Goal: Transaction & Acquisition: Subscribe to service/newsletter

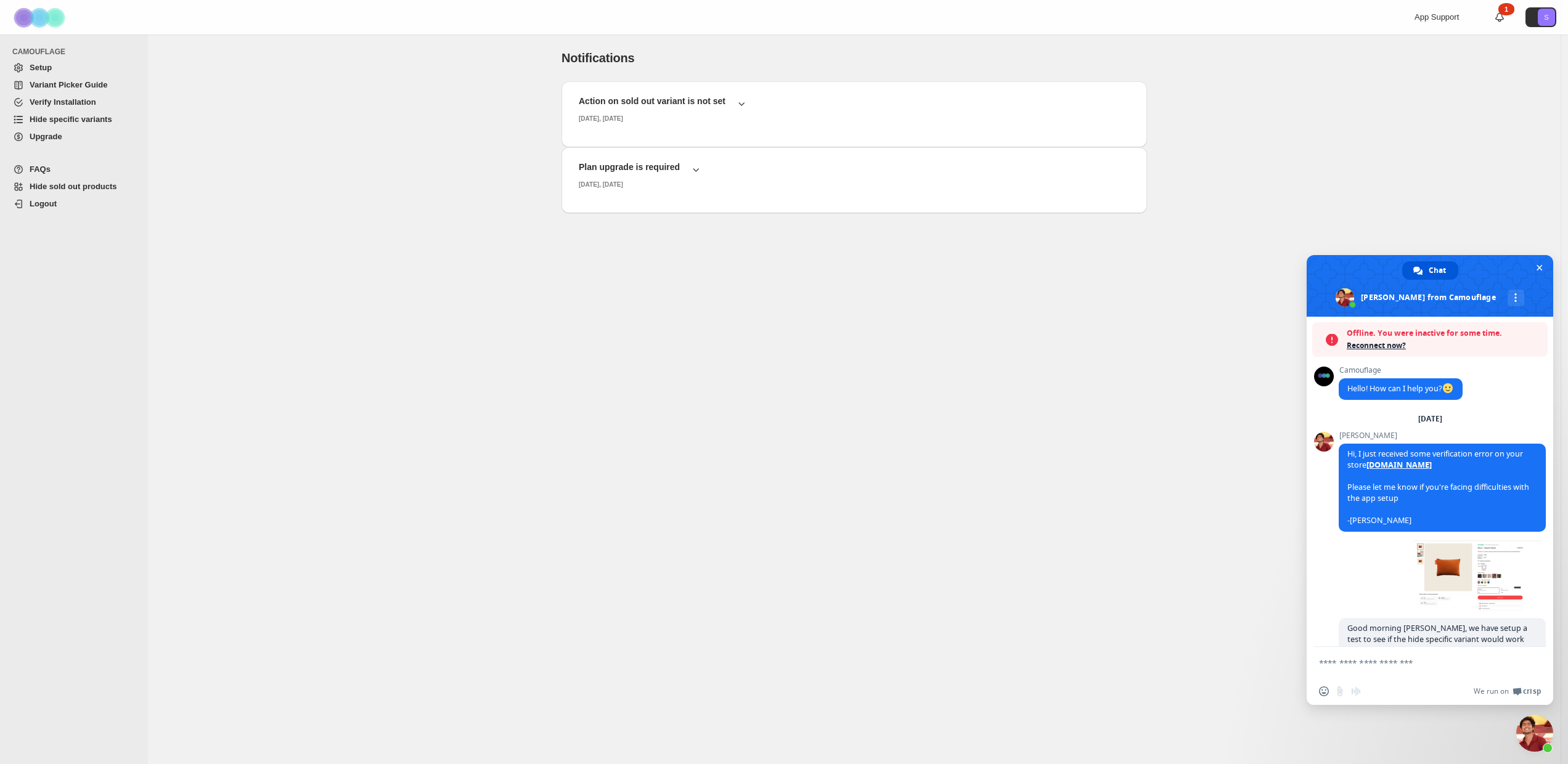
scroll to position [526, 0]
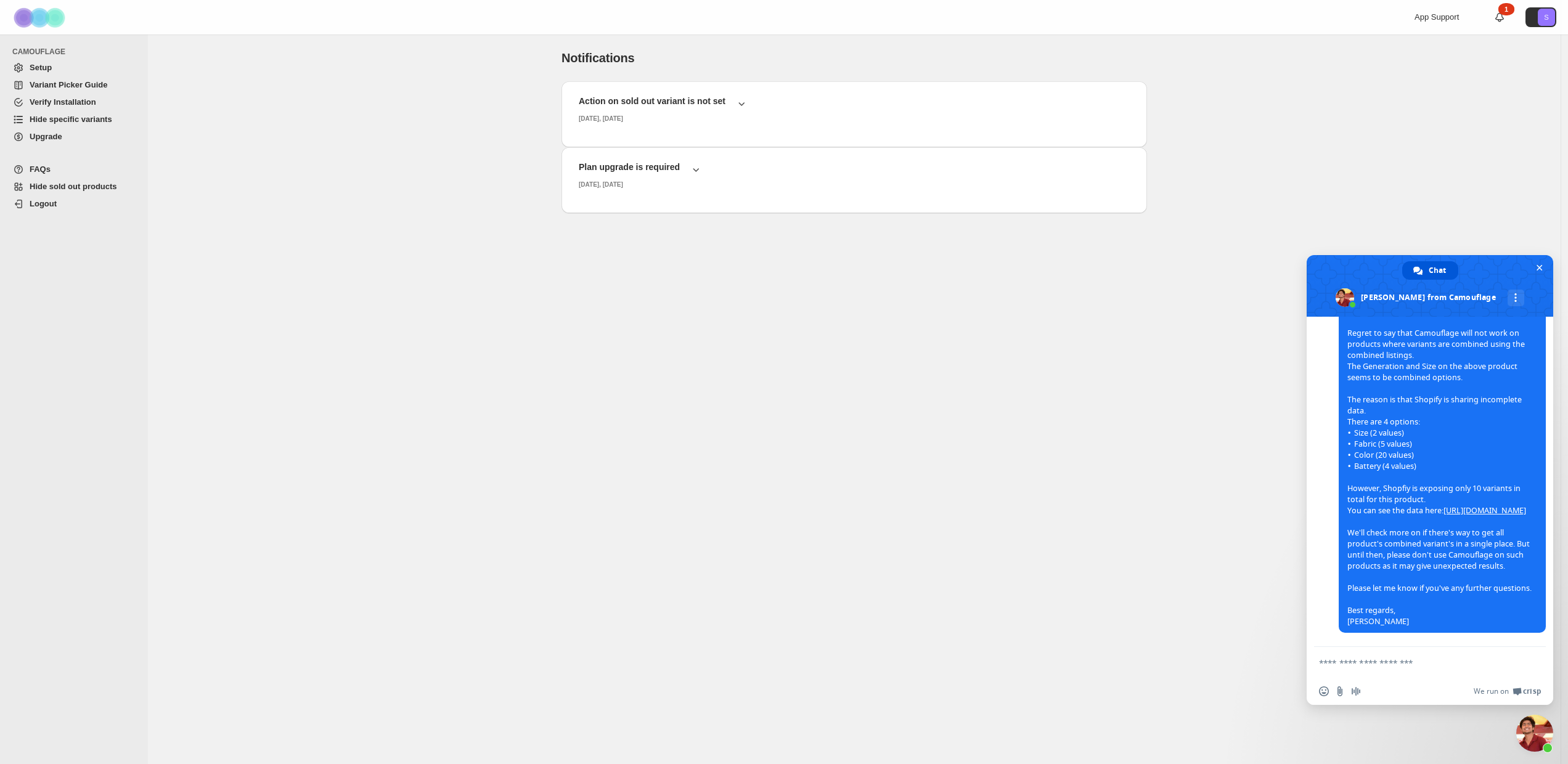
scroll to position [922, 0]
click at [1395, 659] on textarea "Compose your message..." at bounding box center [1416, 663] width 194 height 11
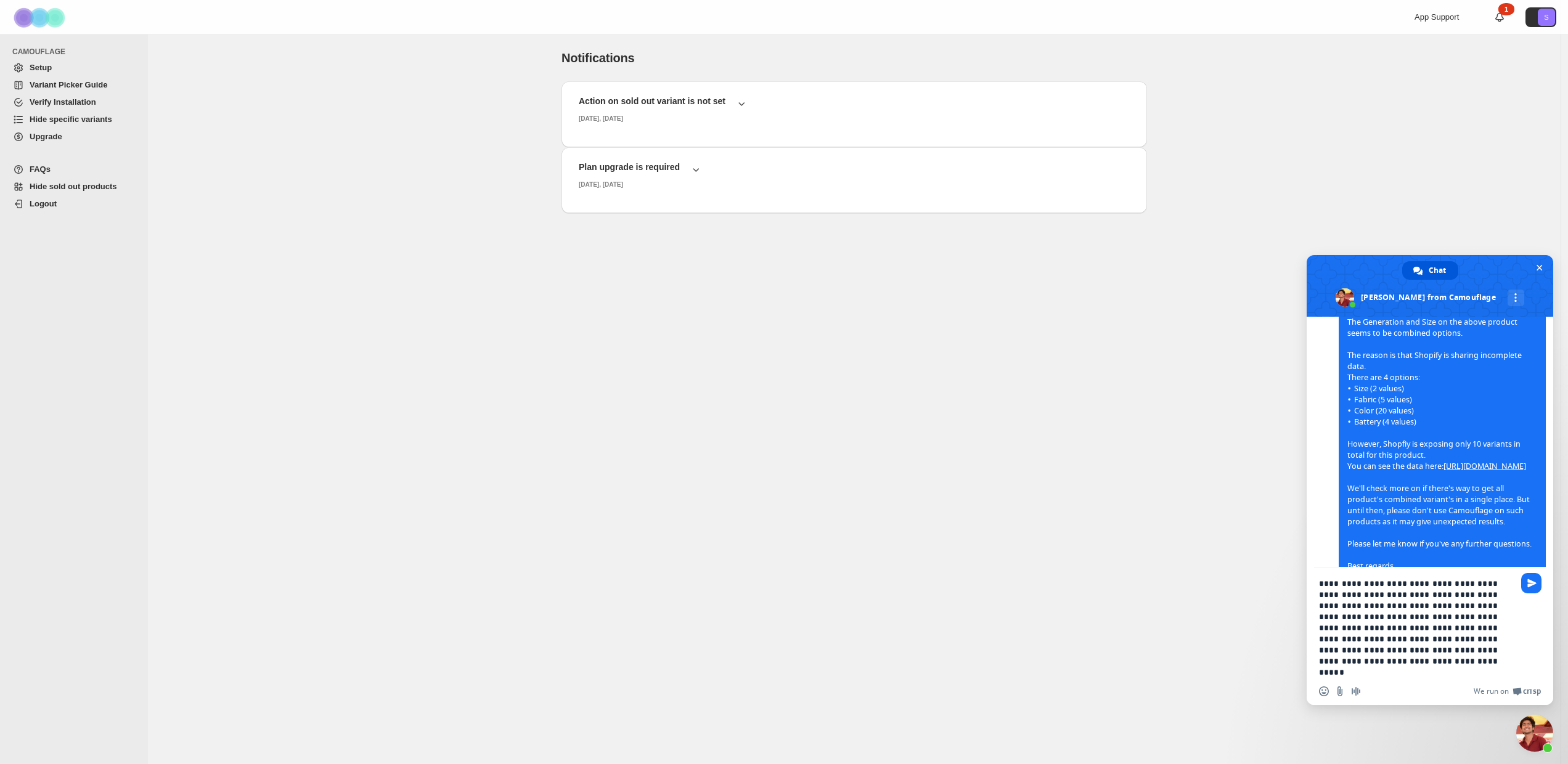
type textarea "**********"
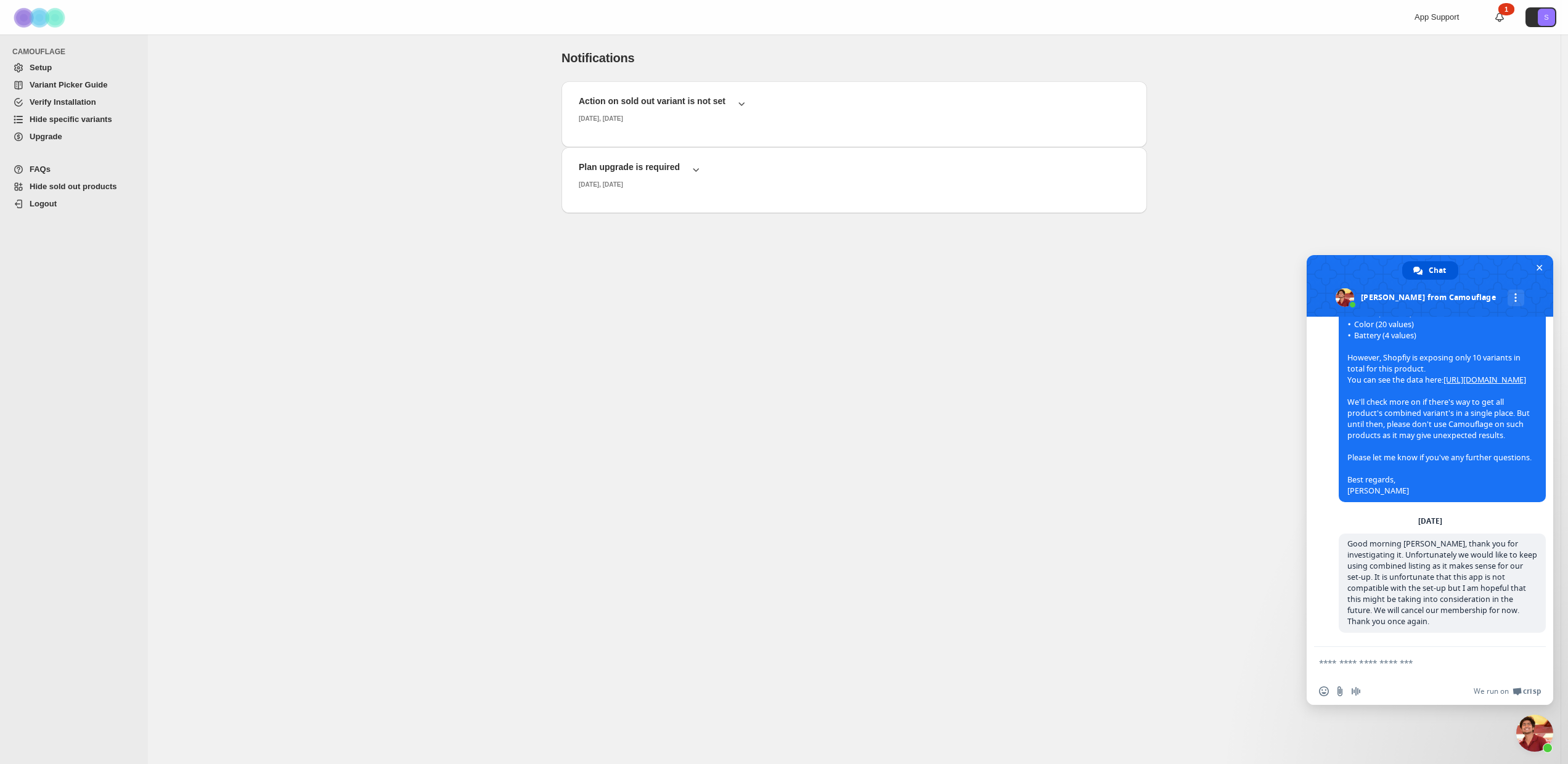
scroll to position [1140, 0]
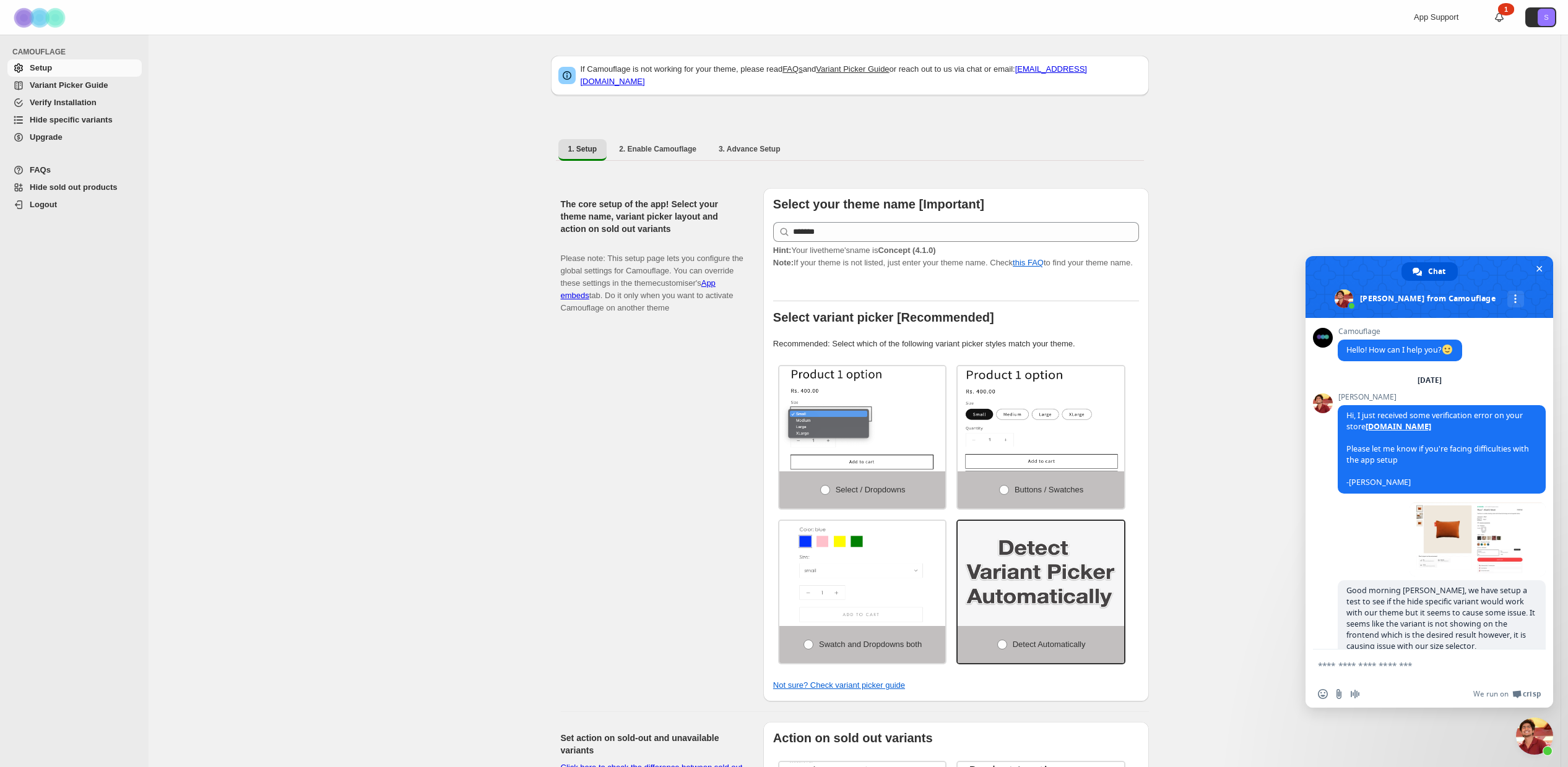
scroll to position [1144, 0]
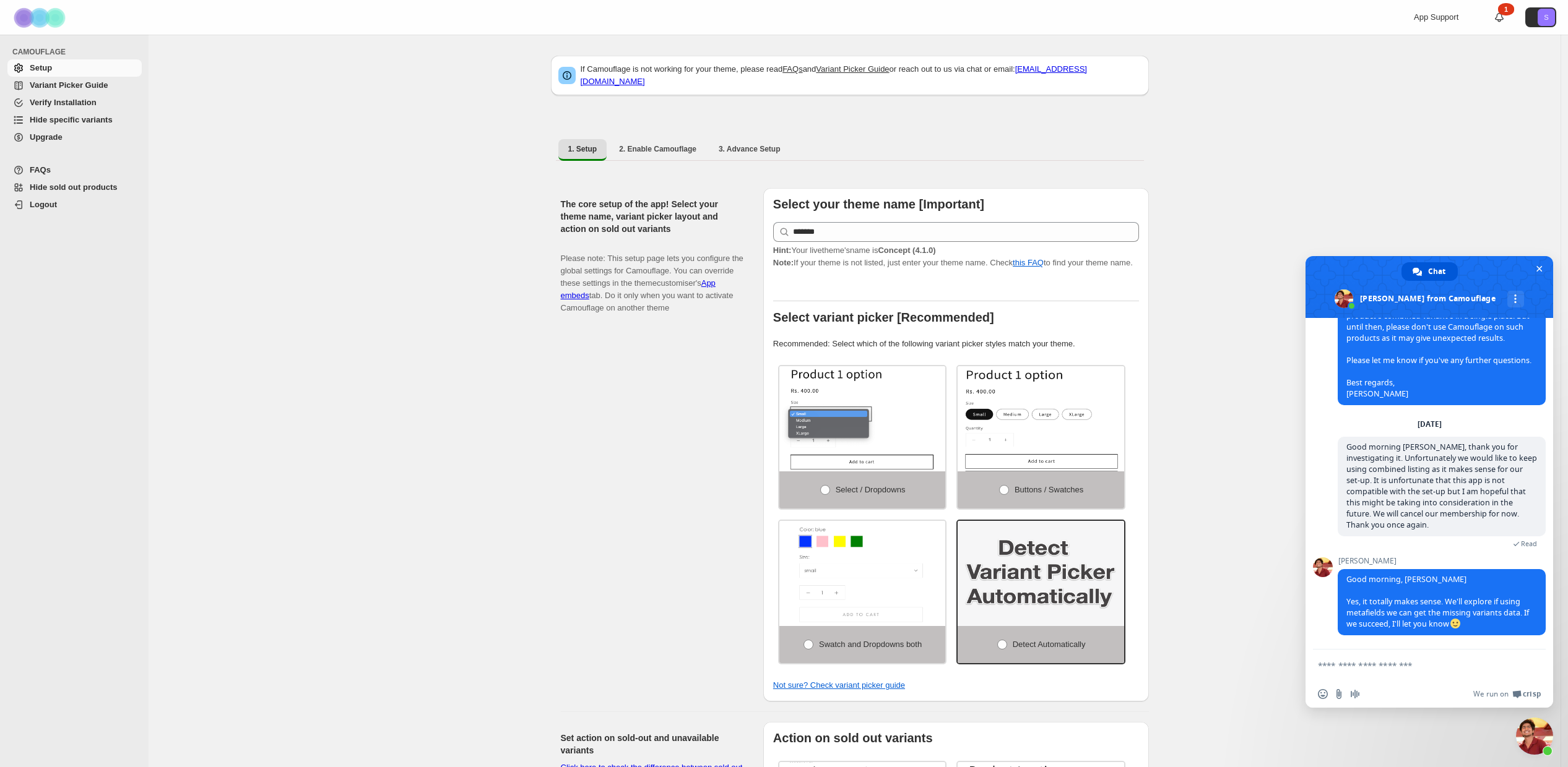
click at [60, 133] on span "Upgrade" at bounding box center [45, 137] width 33 height 9
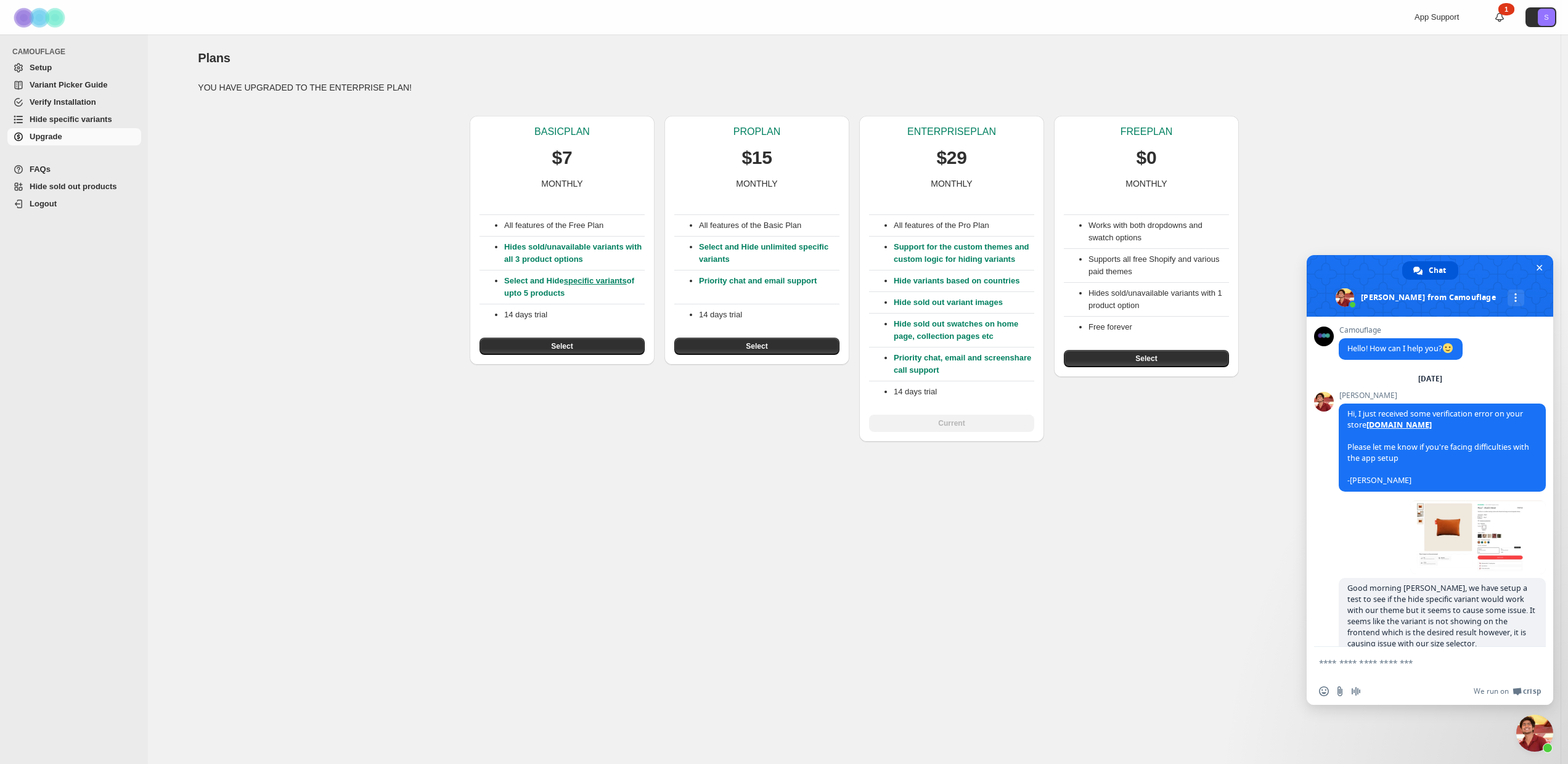
scroll to position [1140, 0]
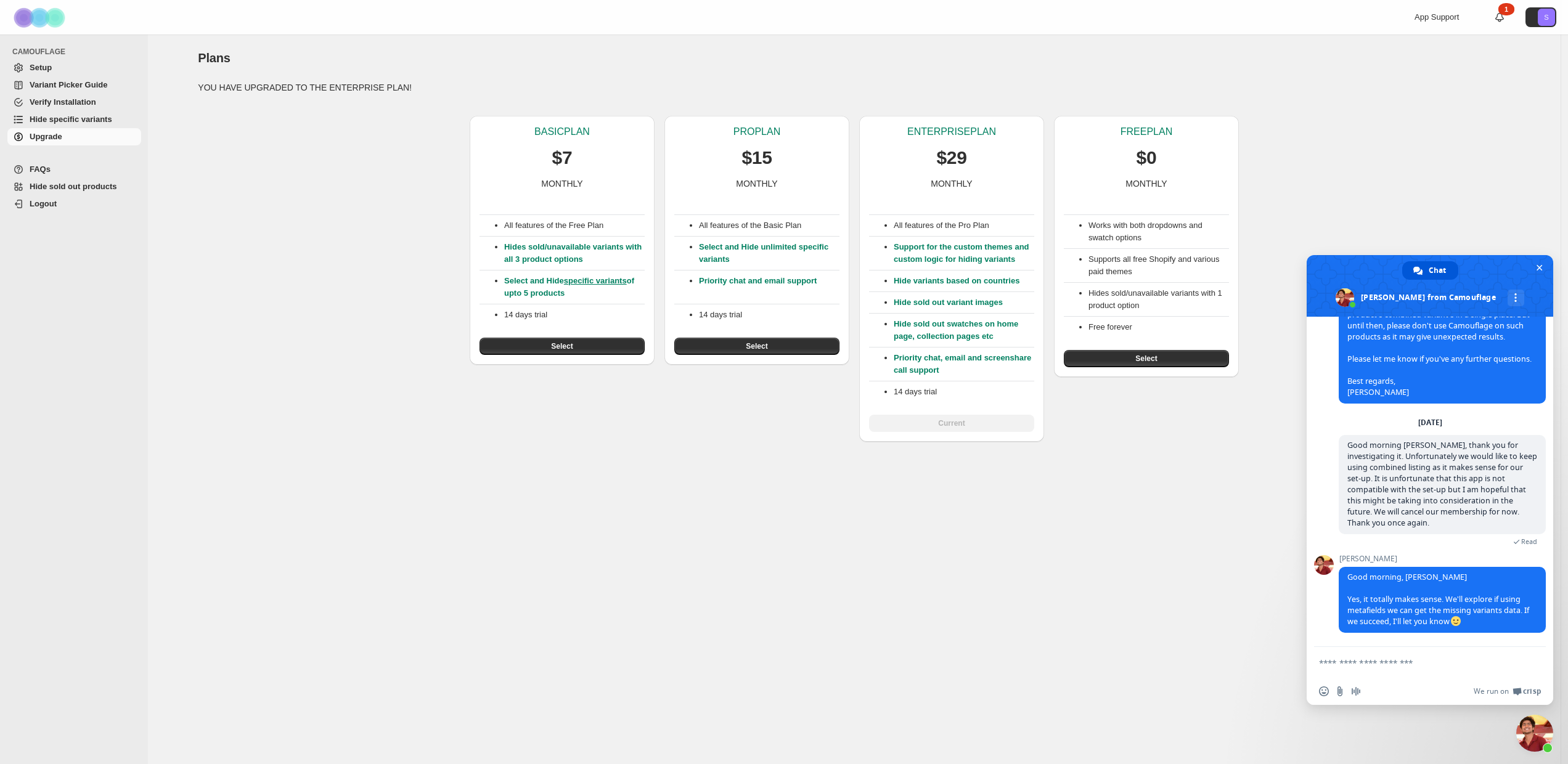
click at [1004, 432] on div "All features of the Pro Plan Support for the custom themes and custom logic for…" at bounding box center [951, 311] width 165 height 242
click at [32, 62] on span "Setup" at bounding box center [84, 68] width 109 height 12
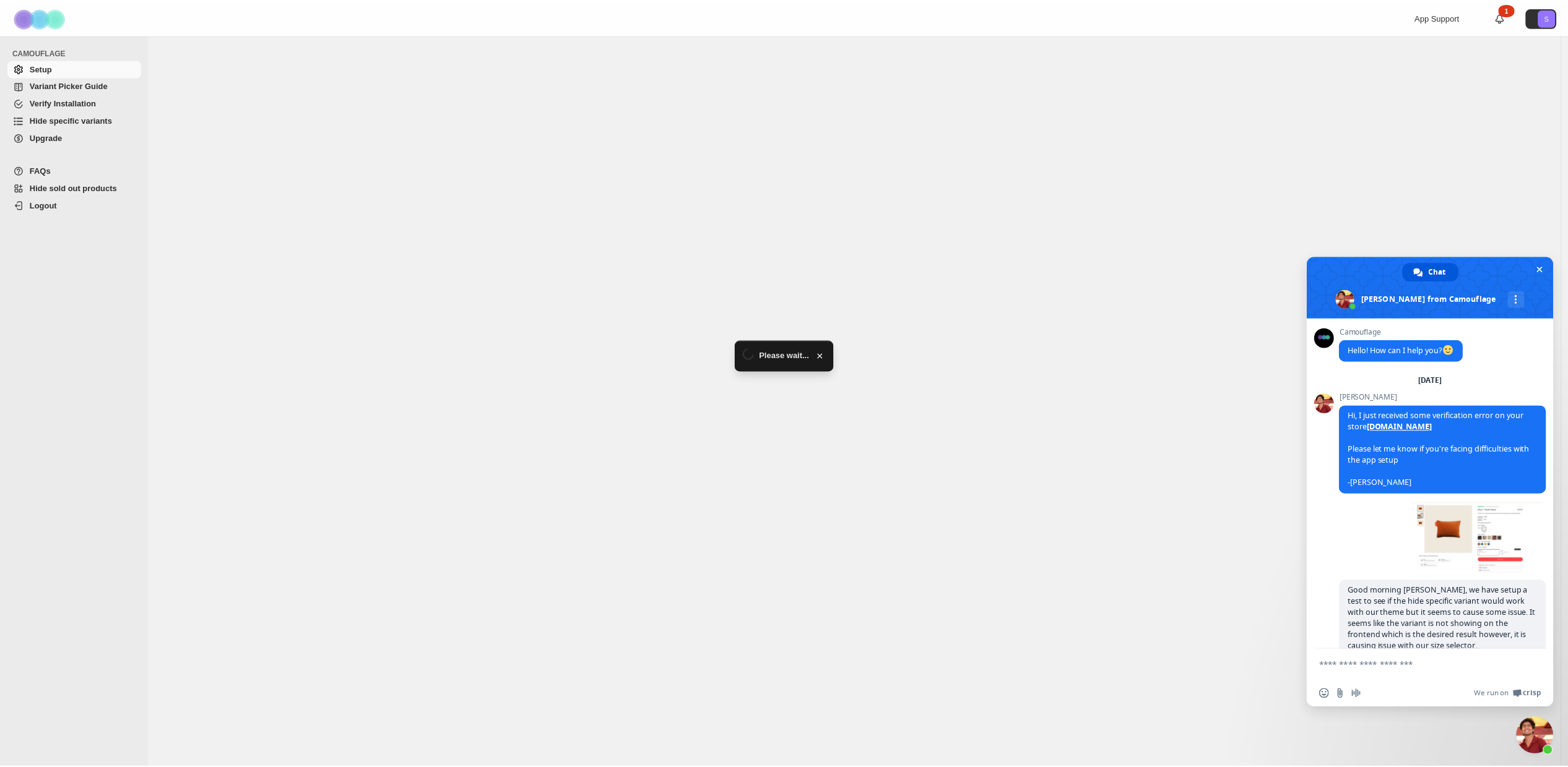
scroll to position [1144, 0]
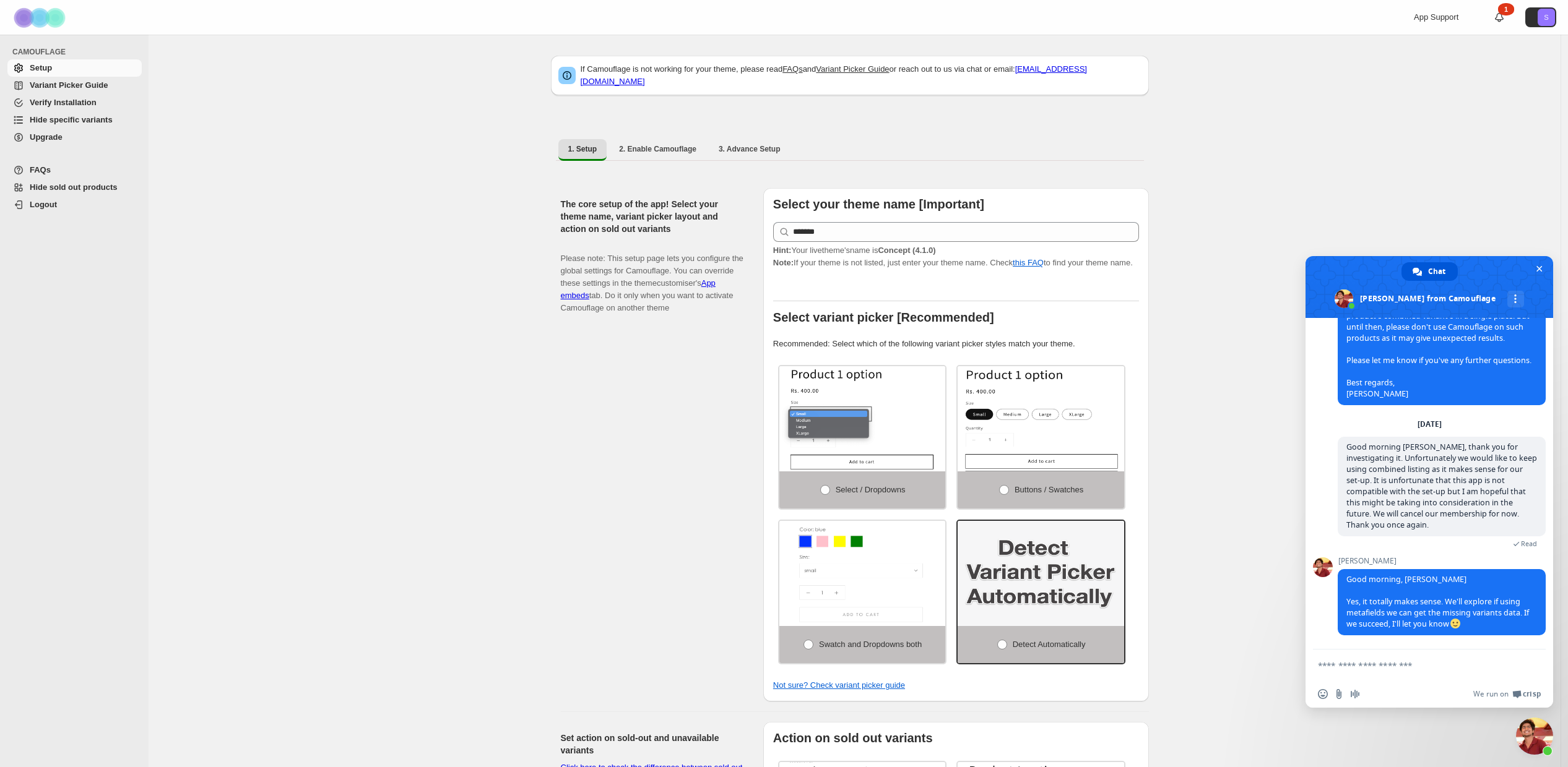
click at [45, 138] on span "Upgrade" at bounding box center [45, 137] width 33 height 9
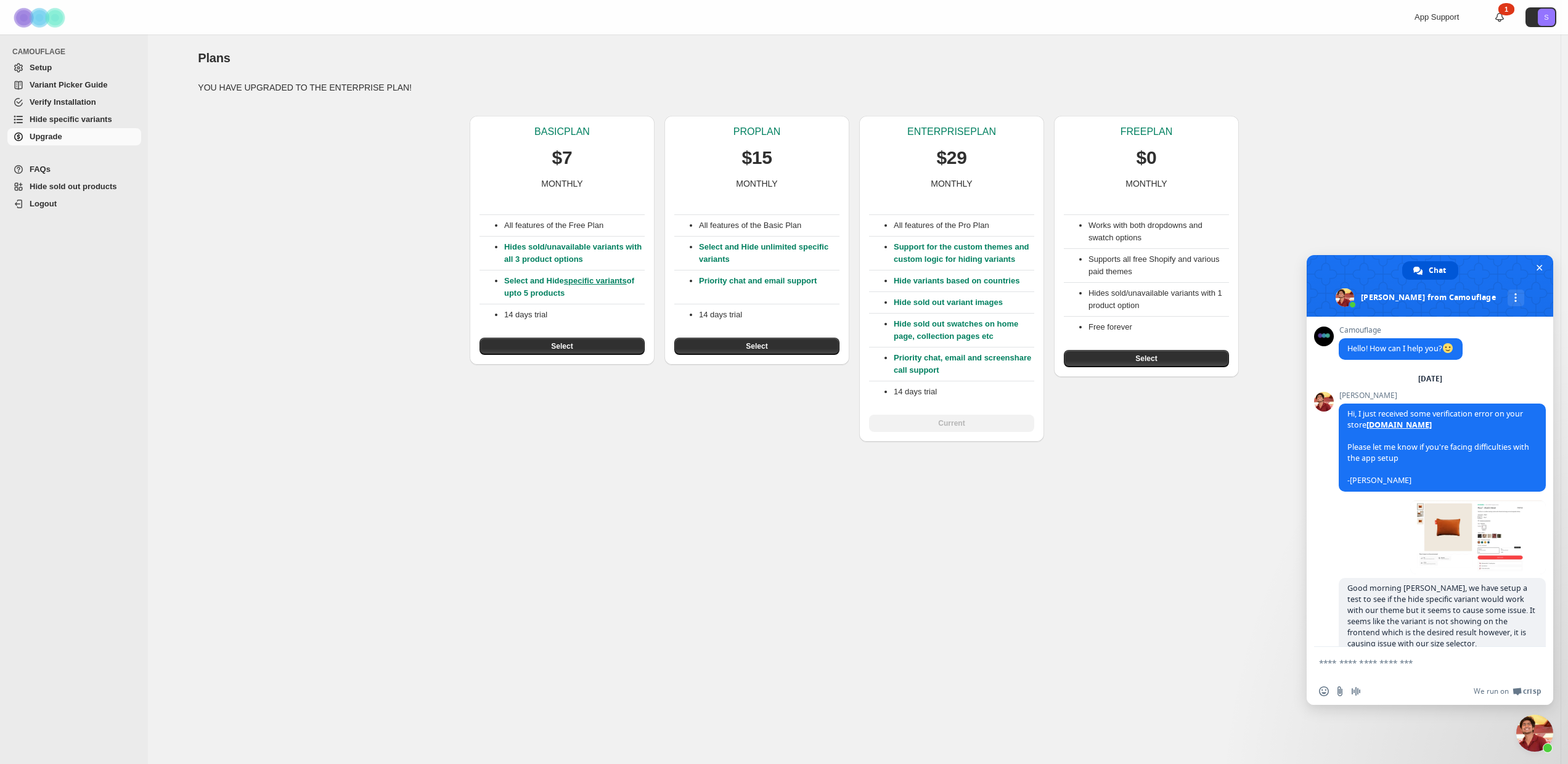
scroll to position [1140, 0]
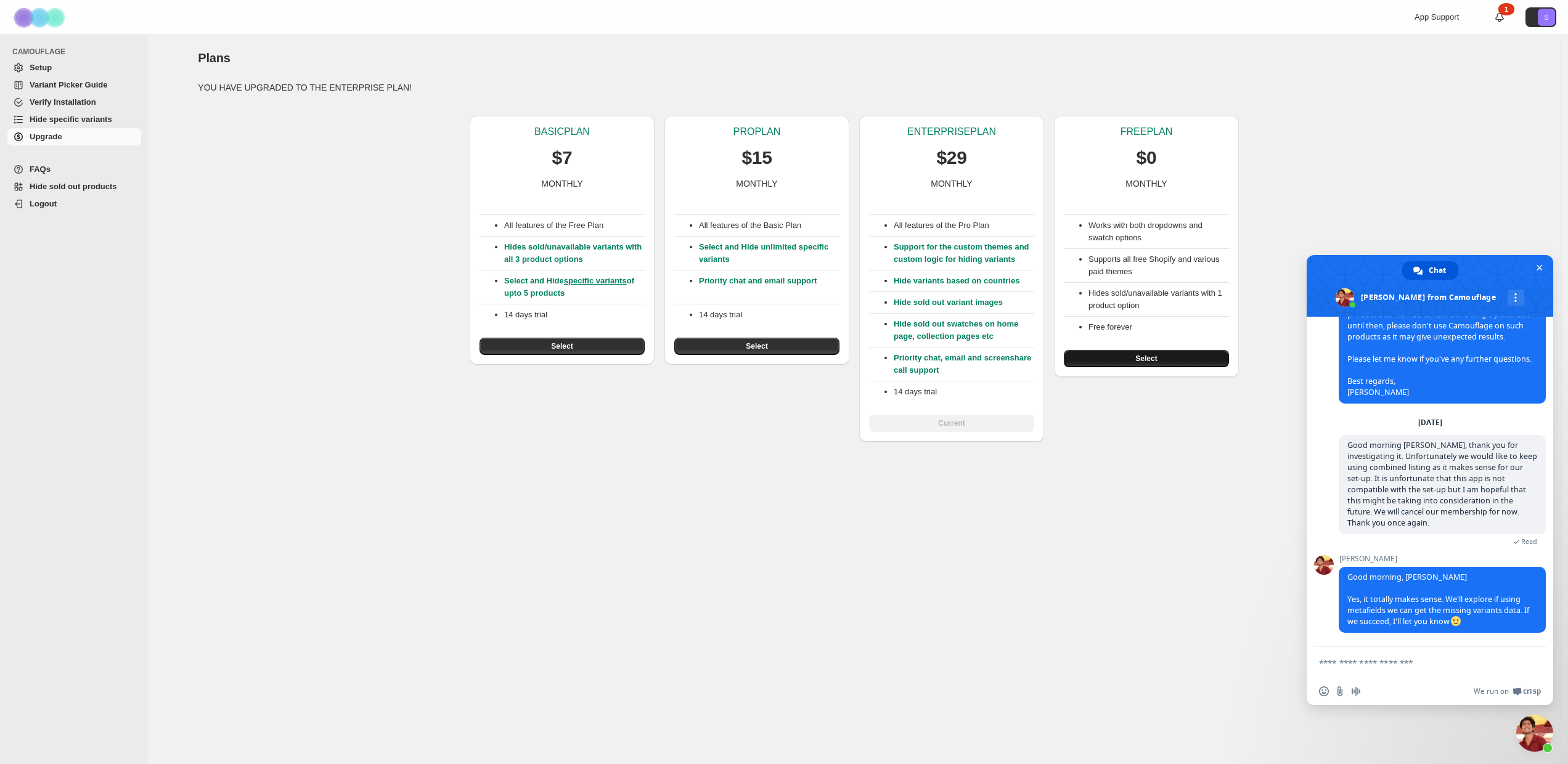
click at [1152, 358] on span "Select" at bounding box center [1146, 358] width 22 height 10
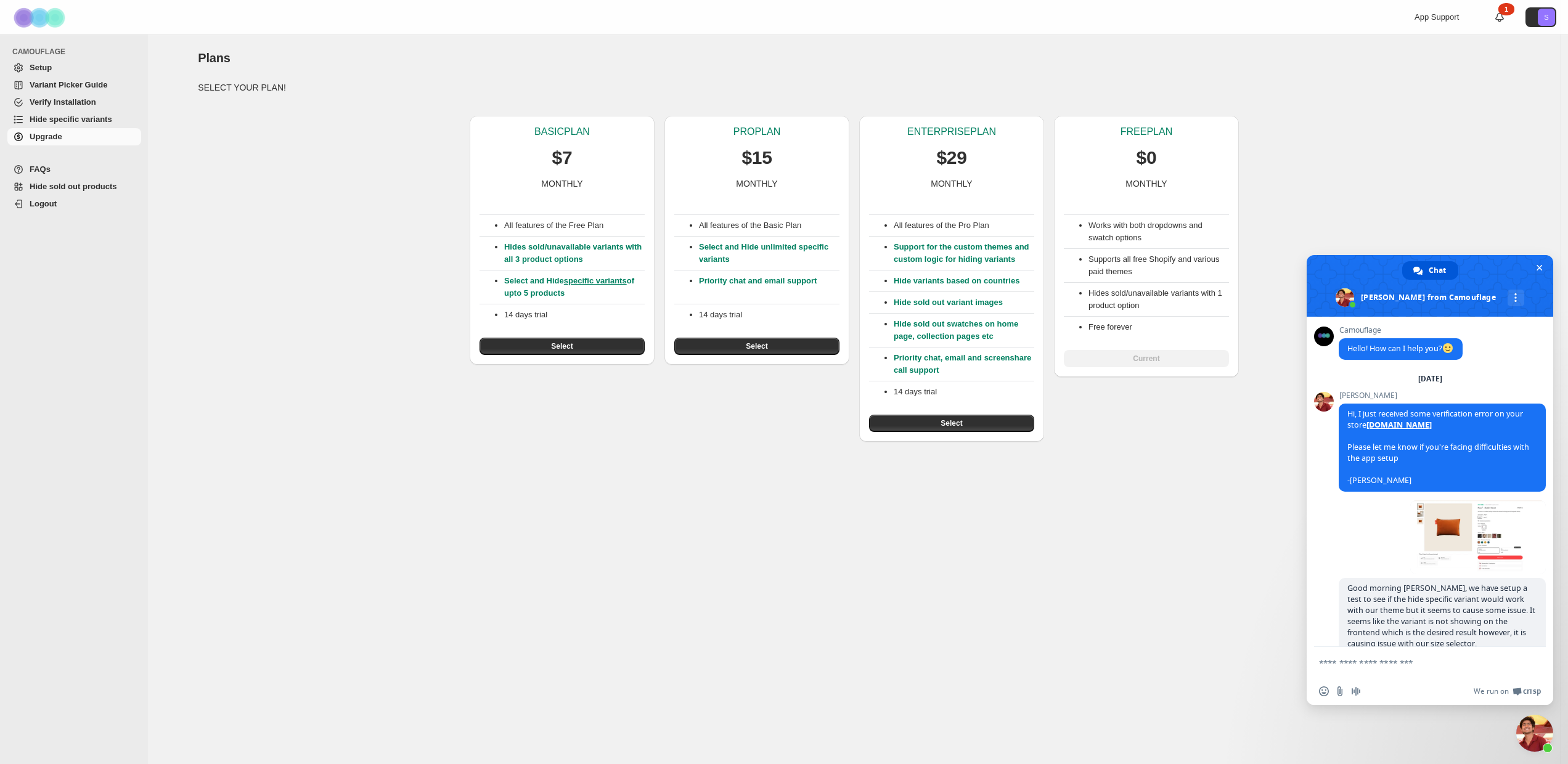
scroll to position [1140, 0]
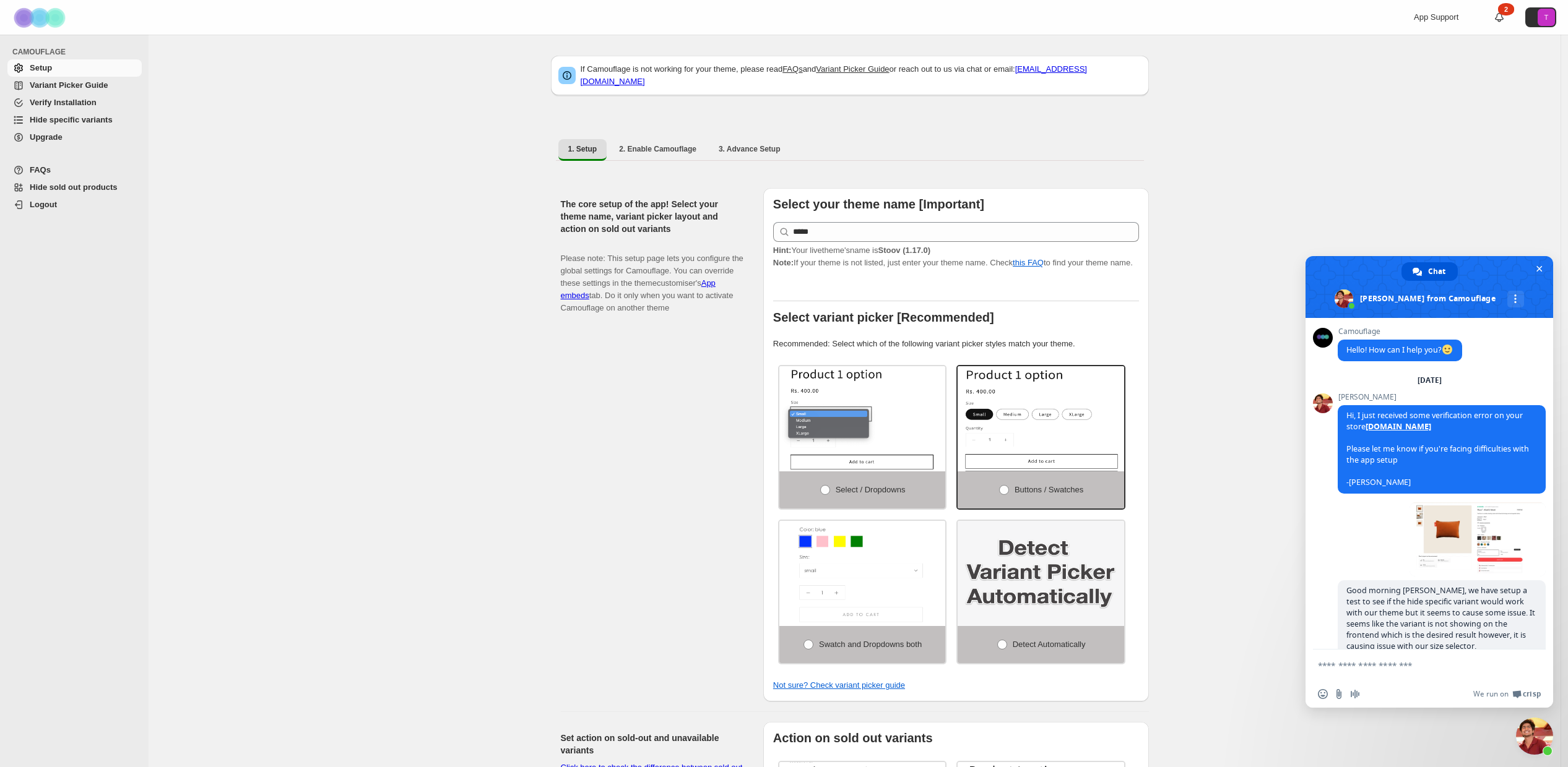
scroll to position [1144, 0]
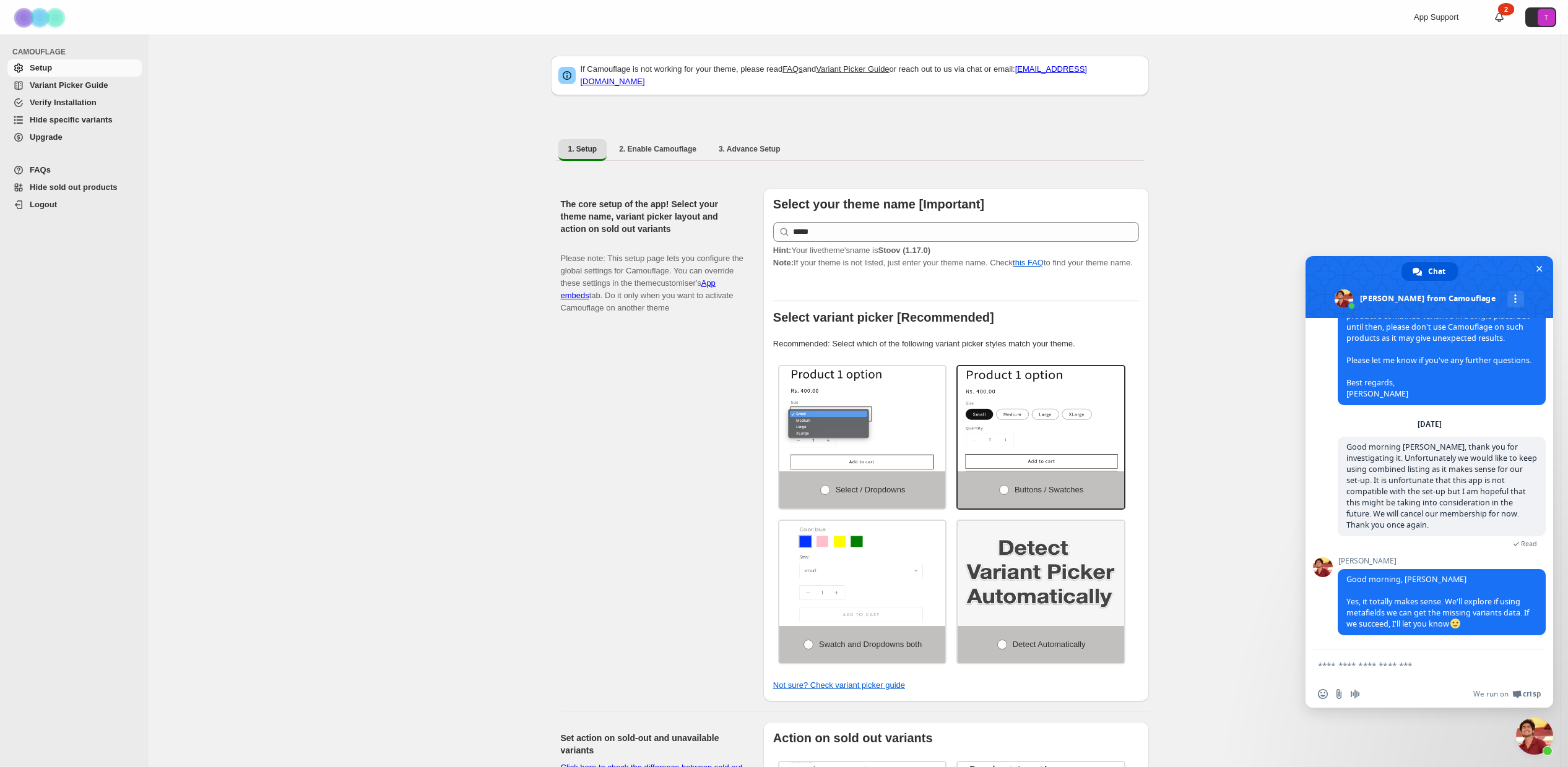
click at [50, 133] on span "Upgrade" at bounding box center [45, 137] width 33 height 9
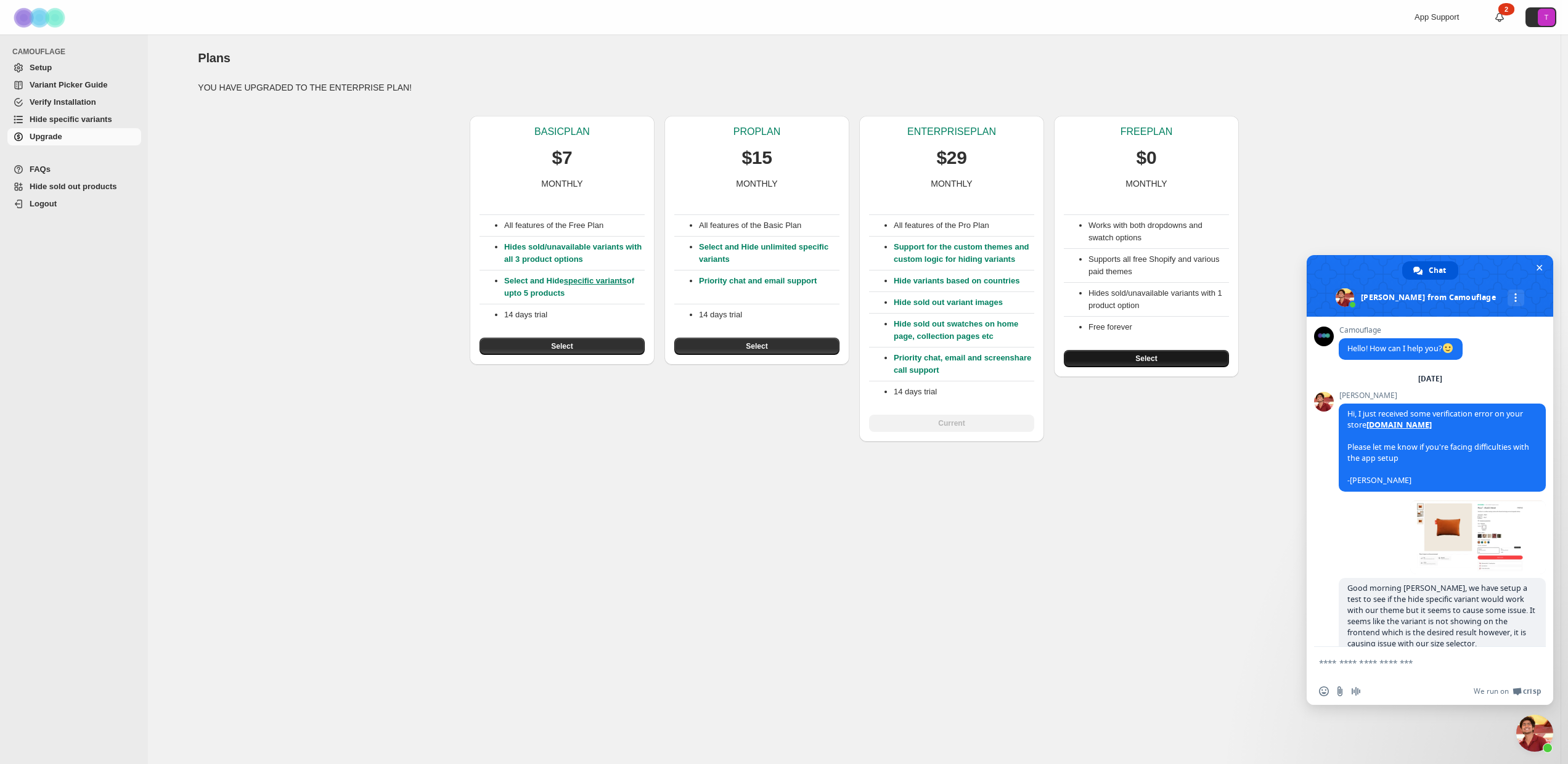
scroll to position [1140, 0]
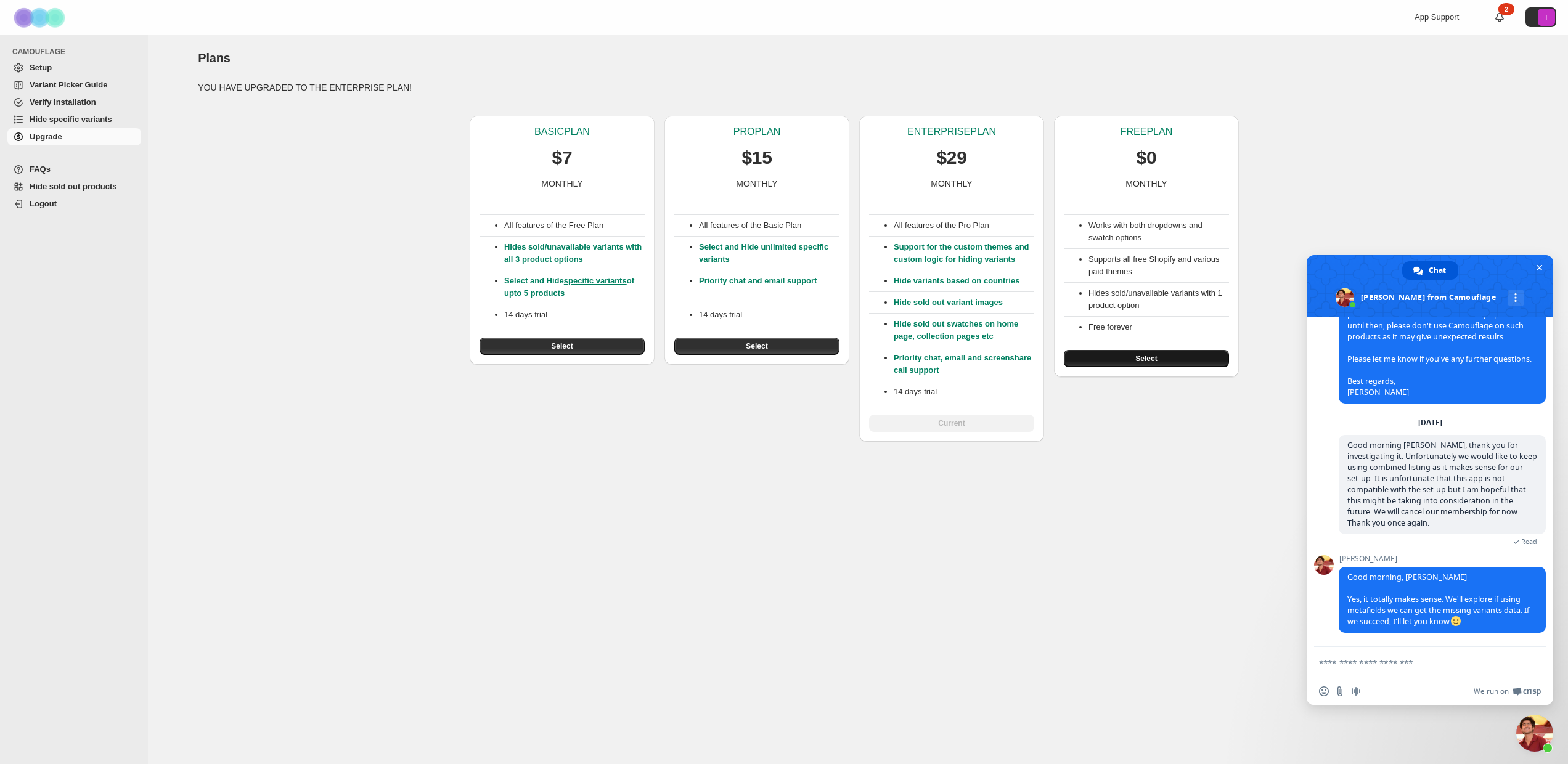
click at [1145, 360] on span "Select" at bounding box center [1146, 358] width 22 height 10
